Goal: Information Seeking & Learning: Check status

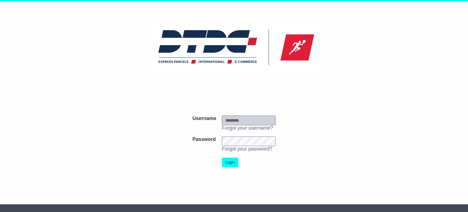
type input "***"
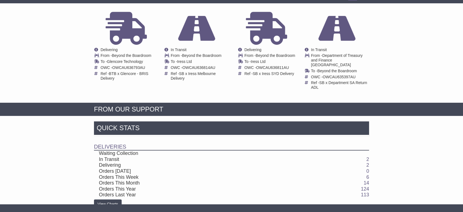
scroll to position [103, 0]
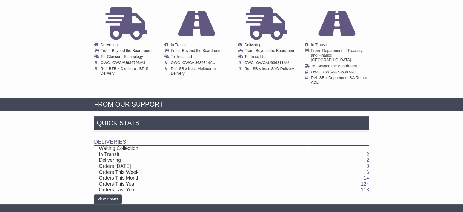
click at [364, 151] on td "2" at bounding box center [339, 154] width 62 height 6
click at [367, 151] on link "2" at bounding box center [368, 153] width 3 height 5
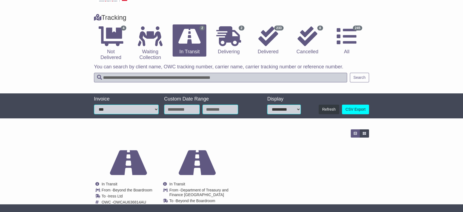
scroll to position [63, 0]
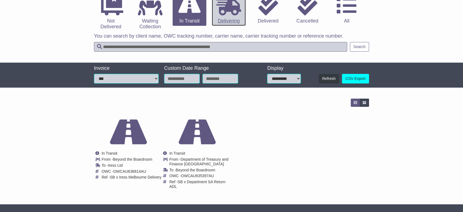
click at [225, 7] on icon at bounding box center [229, 6] width 25 height 20
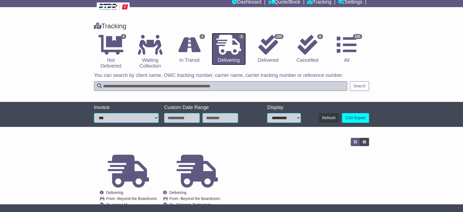
scroll to position [59, 0]
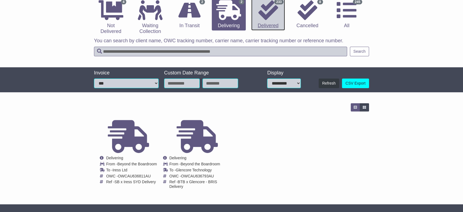
click at [254, 23] on link "233 Delivered" at bounding box center [268, 14] width 34 height 32
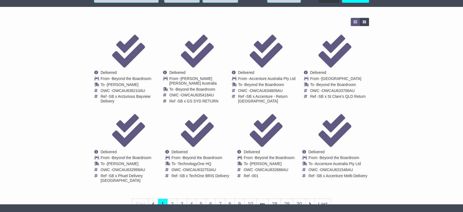
scroll to position [152, 0]
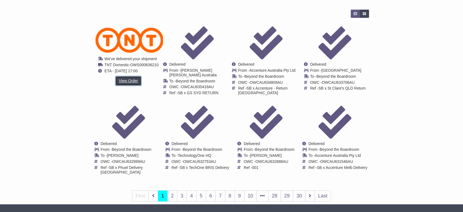
click at [134, 80] on link "View Order" at bounding box center [128, 81] width 26 height 10
